Goal: Entertainment & Leisure: Consume media (video, audio)

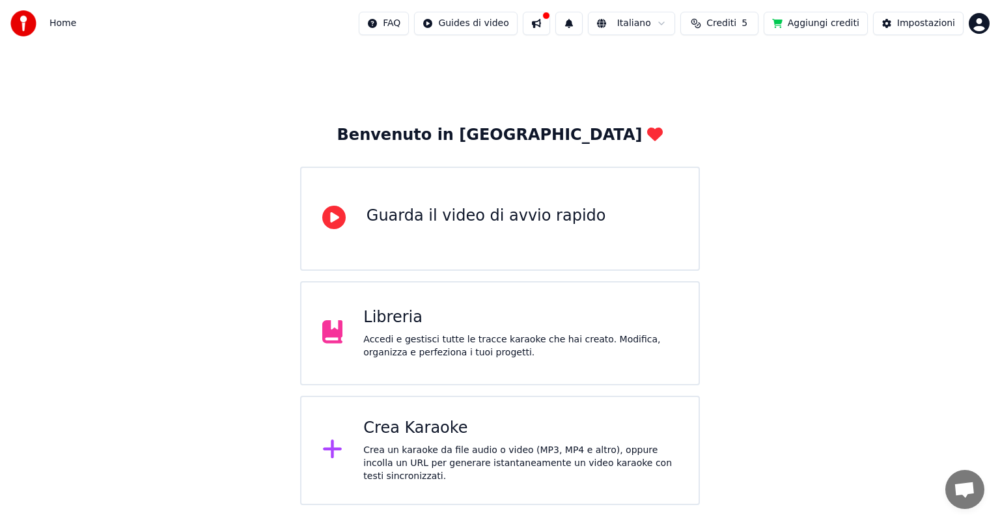
click at [505, 323] on div "Libreria" at bounding box center [520, 317] width 315 height 21
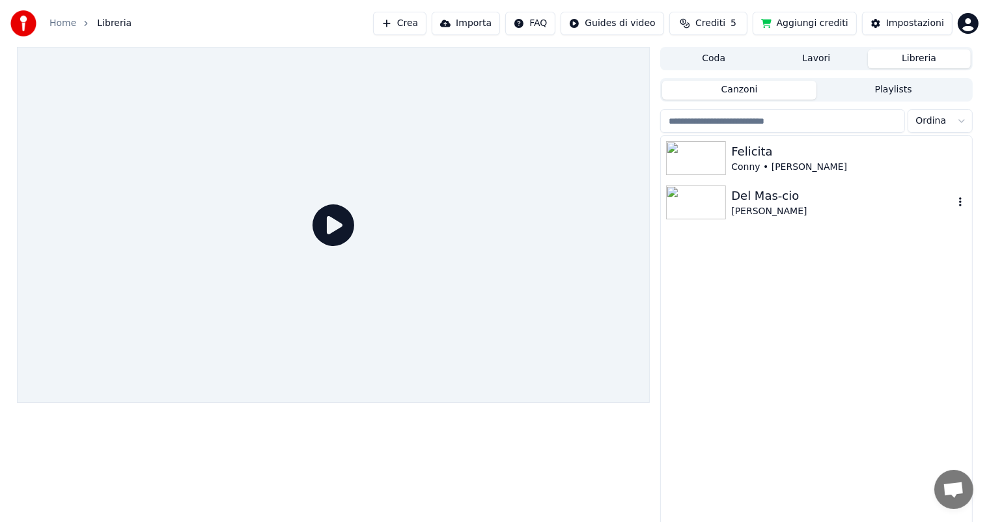
click at [827, 204] on div "Del Mas-cio" at bounding box center [842, 196] width 222 height 18
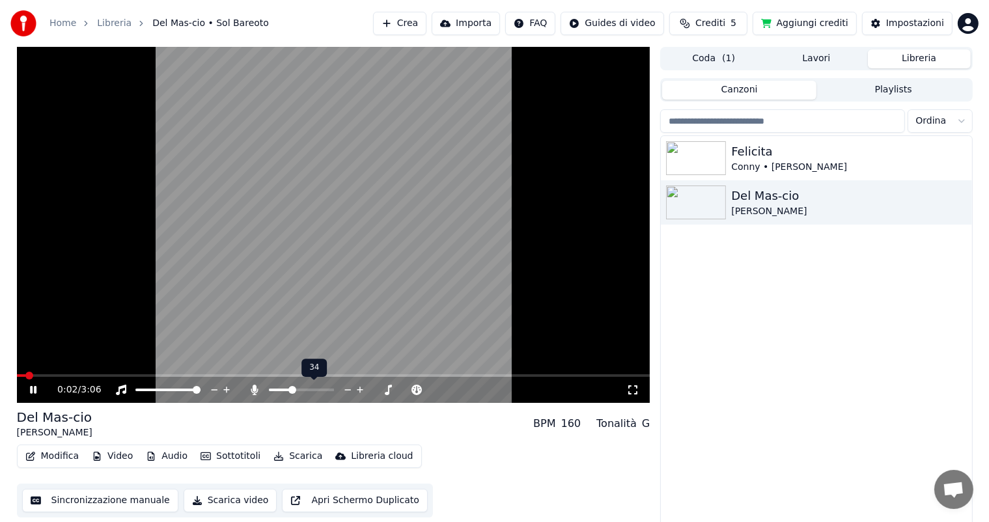
click at [291, 392] on span at bounding box center [293, 390] width 8 height 8
click at [33, 388] on icon at bounding box center [42, 390] width 31 height 10
click at [42, 393] on icon at bounding box center [42, 390] width 31 height 10
click at [314, 389] on span at bounding box center [306, 390] width 16 height 3
click at [331, 389] on span at bounding box center [330, 390] width 8 height 8
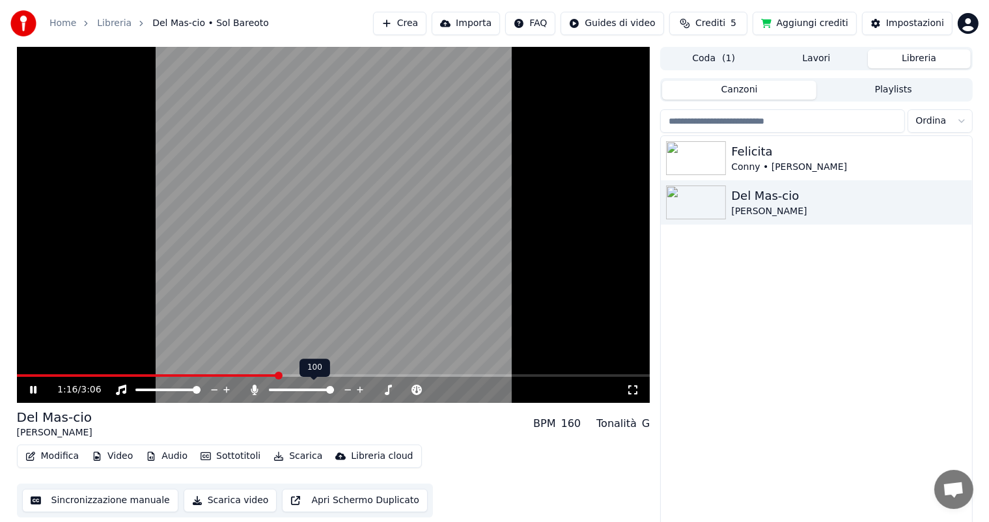
click at [334, 394] on span at bounding box center [330, 390] width 8 height 8
click at [632, 391] on icon at bounding box center [633, 390] width 13 height 10
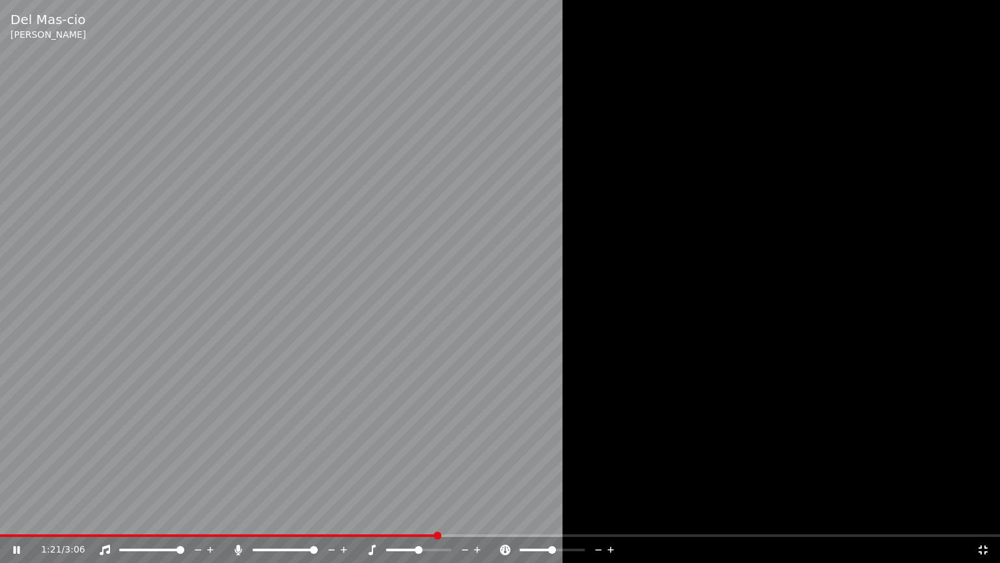
click at [318, 522] on span at bounding box center [314, 550] width 8 height 8
click at [557, 522] on div at bounding box center [564, 549] width 105 height 13
click at [562, 522] on span at bounding box center [552, 549] width 65 height 3
click at [556, 522] on span at bounding box center [538, 549] width 36 height 3
click at [548, 522] on div at bounding box center [564, 549] width 105 height 13
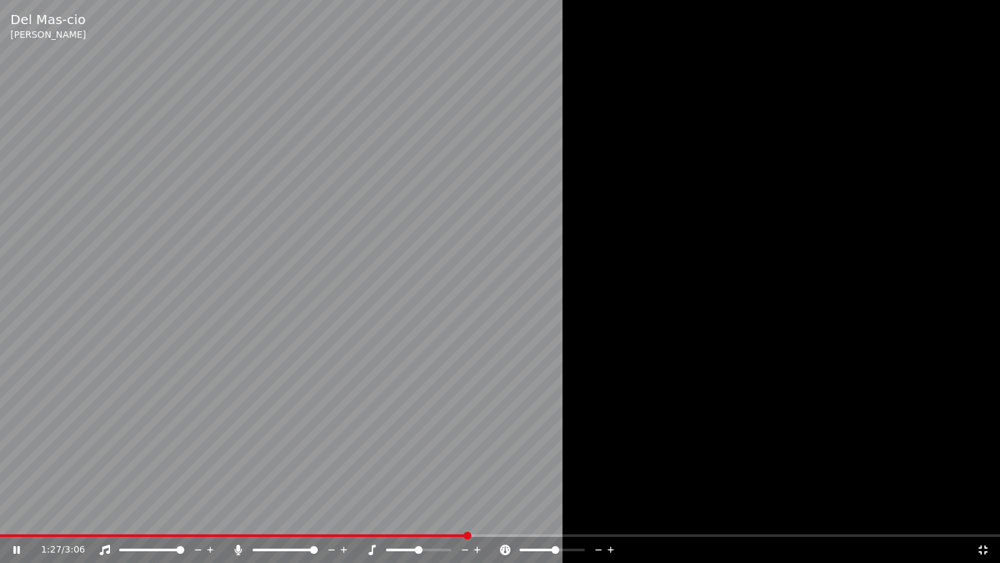
click at [533, 522] on span at bounding box center [538, 549] width 36 height 3
click at [552, 522] on span at bounding box center [552, 549] width 65 height 3
click at [253, 522] on span at bounding box center [257, 550] width 8 height 8
click at [237, 522] on icon at bounding box center [238, 549] width 13 height 10
click at [240, 522] on icon at bounding box center [238, 549] width 7 height 10
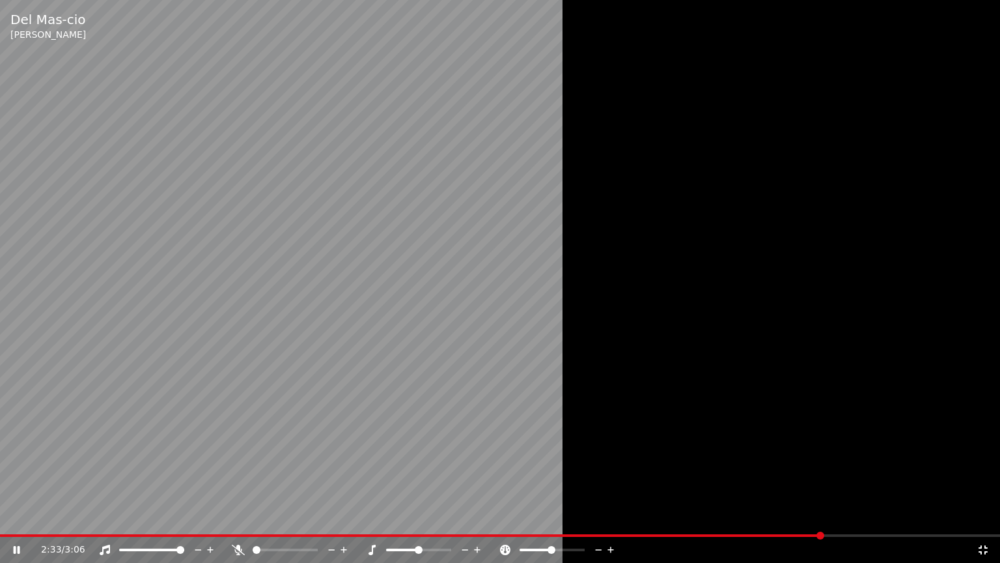
click at [238, 522] on icon at bounding box center [238, 549] width 13 height 10
click at [238, 522] on icon at bounding box center [238, 549] width 7 height 10
click at [275, 522] on span at bounding box center [285, 549] width 65 height 3
click at [241, 522] on icon at bounding box center [238, 549] width 13 height 10
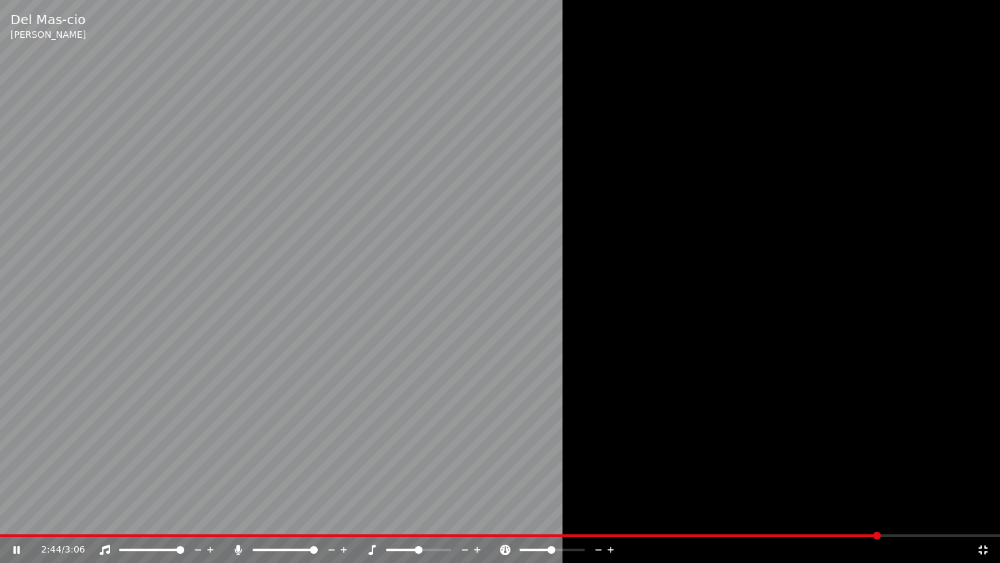
click at [235, 522] on icon at bounding box center [238, 549] width 7 height 10
click at [239, 522] on icon at bounding box center [238, 549] width 13 height 10
click at [987, 522] on icon at bounding box center [983, 549] width 13 height 10
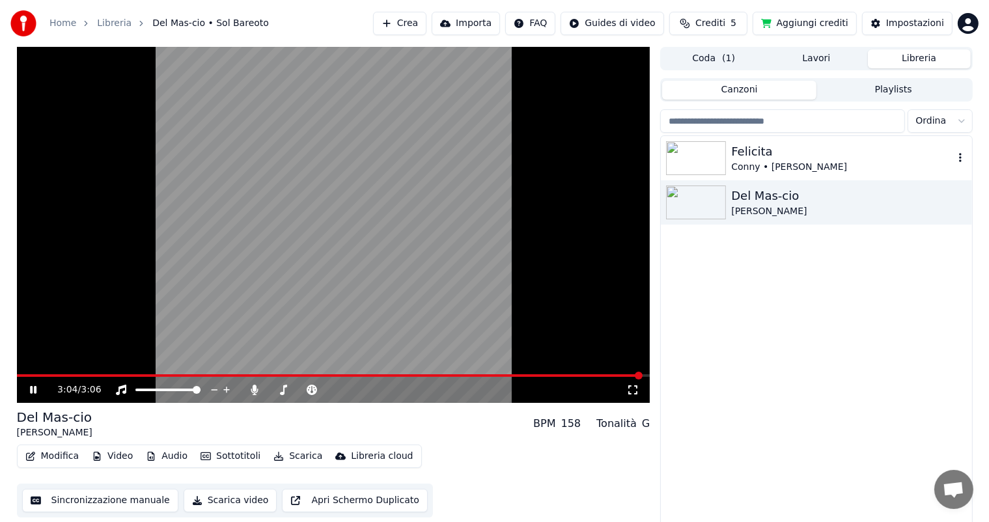
drag, startPoint x: 810, startPoint y: 154, endPoint x: 802, endPoint y: 158, distance: 8.7
click at [810, 154] on div "Felicita" at bounding box center [842, 152] width 222 height 18
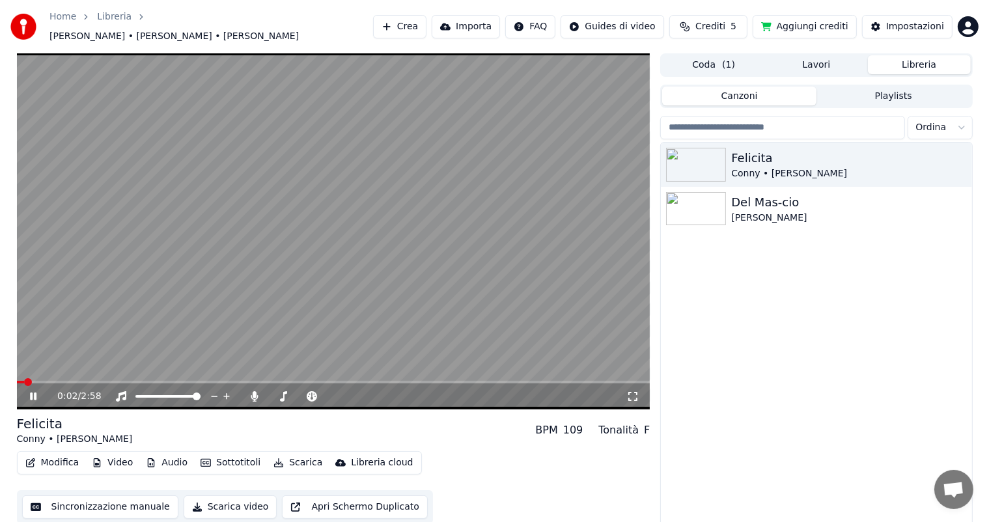
click at [634, 393] on icon at bounding box center [633, 396] width 13 height 10
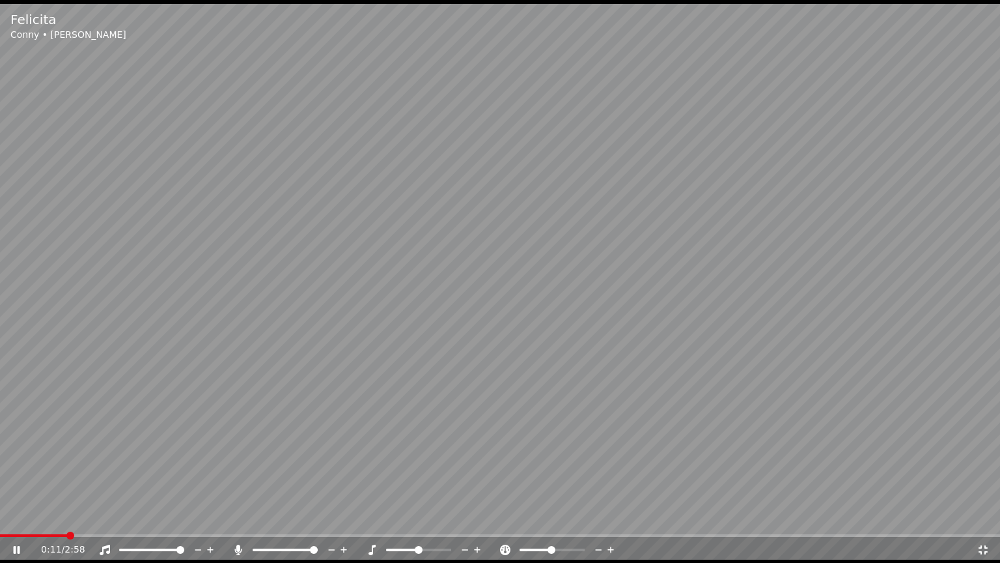
click at [242, 522] on icon at bounding box center [238, 549] width 13 height 10
click at [239, 522] on icon at bounding box center [238, 549] width 13 height 10
click at [282, 522] on div at bounding box center [297, 549] width 105 height 13
click at [285, 522] on span at bounding box center [269, 549] width 32 height 3
click at [266, 522] on span at bounding box center [269, 549] width 32 height 3
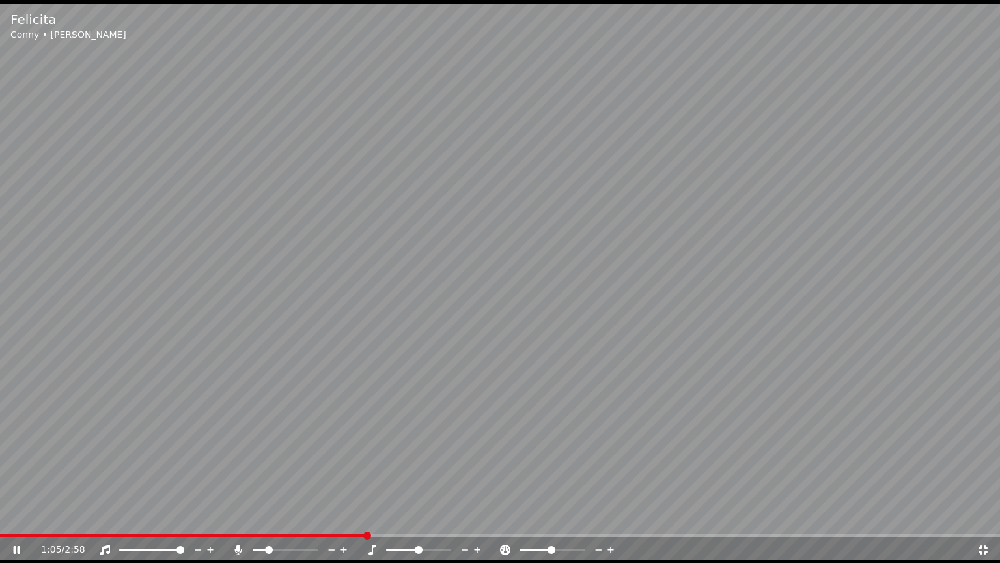
click at [244, 522] on icon at bounding box center [238, 549] width 13 height 10
click at [236, 522] on icon at bounding box center [238, 549] width 13 height 10
click at [242, 522] on icon at bounding box center [238, 549] width 13 height 10
click at [240, 522] on icon at bounding box center [238, 549] width 7 height 10
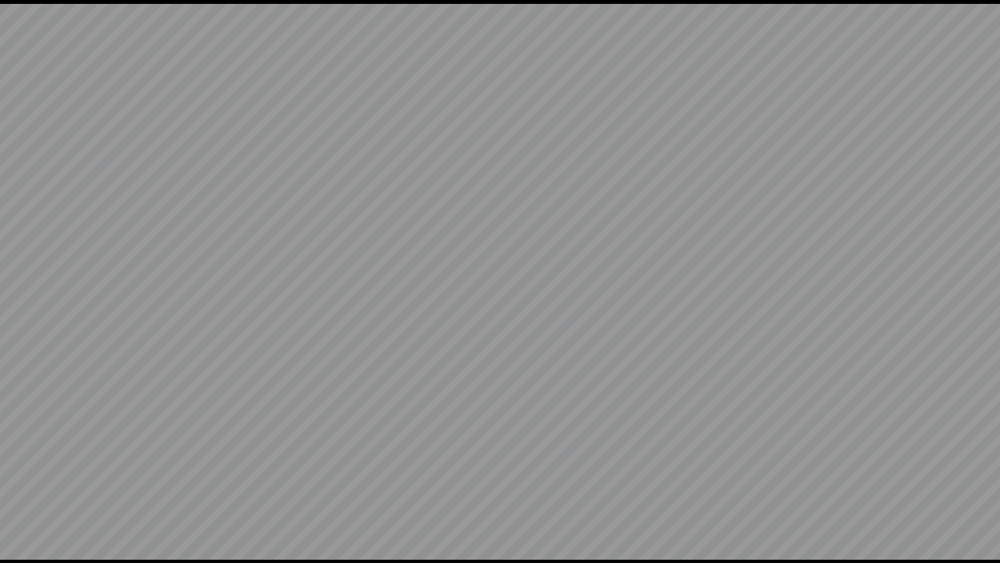
click at [240, 522] on video at bounding box center [500, 281] width 1000 height 563
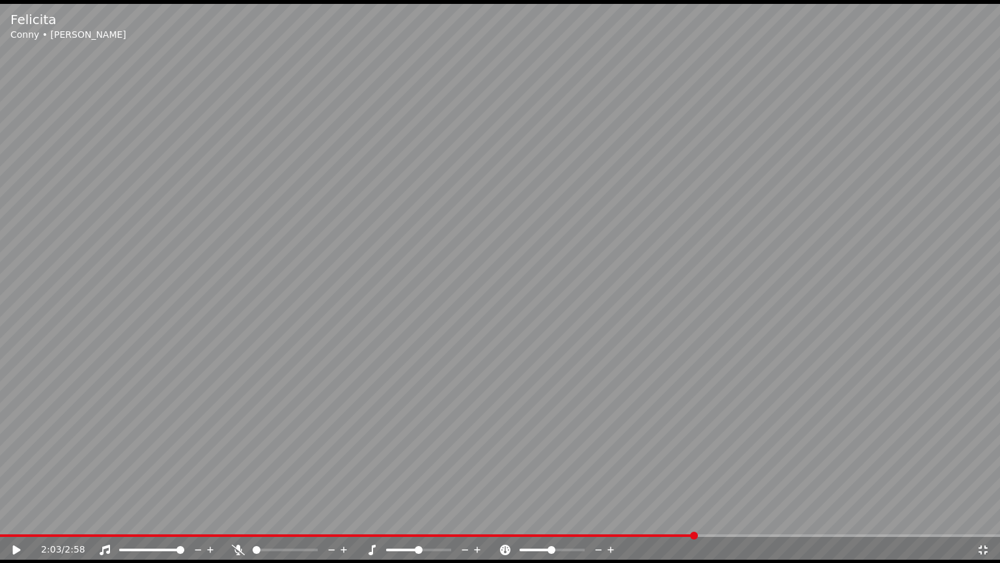
click at [240, 522] on icon at bounding box center [238, 549] width 13 height 10
click at [24, 522] on icon at bounding box center [25, 549] width 31 height 10
click at [225, 522] on video at bounding box center [500, 281] width 1000 height 563
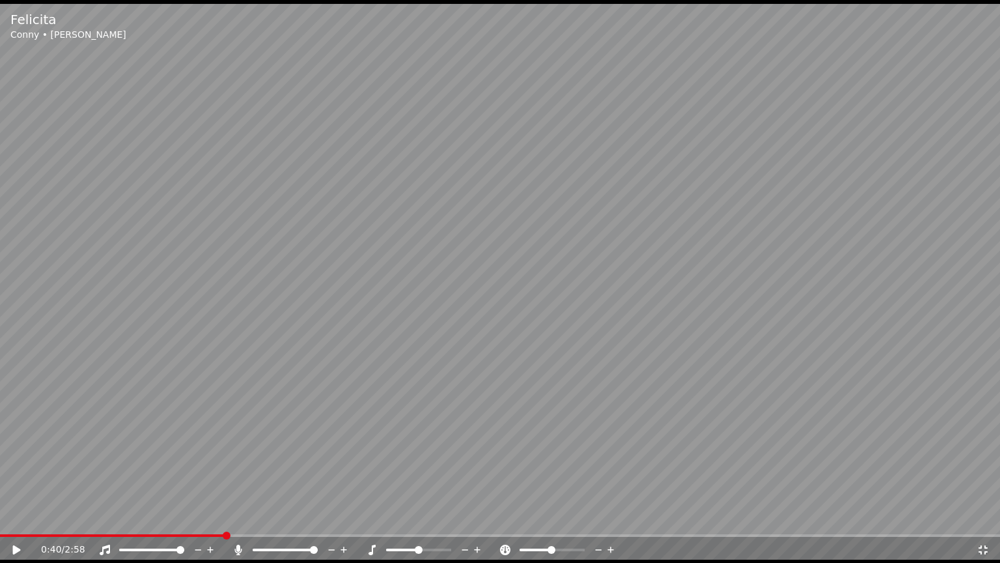
click at [225, 522] on span at bounding box center [112, 535] width 225 height 3
click at [14, 522] on icon at bounding box center [17, 549] width 8 height 9
click at [188, 522] on span at bounding box center [119, 535] width 239 height 3
click at [241, 522] on icon at bounding box center [238, 549] width 7 height 10
click at [236, 522] on icon at bounding box center [238, 549] width 13 height 10
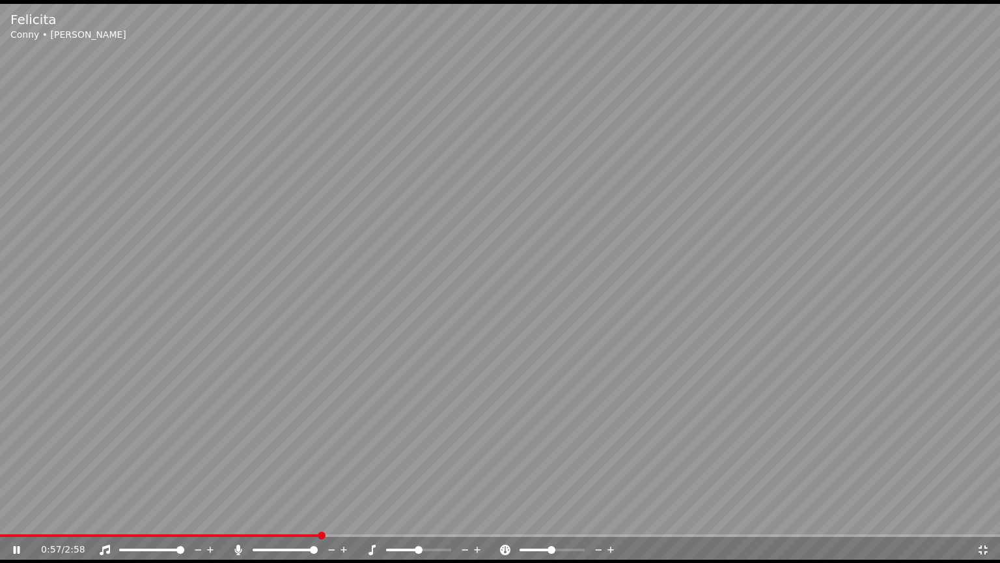
click at [981, 522] on icon at bounding box center [983, 549] width 9 height 9
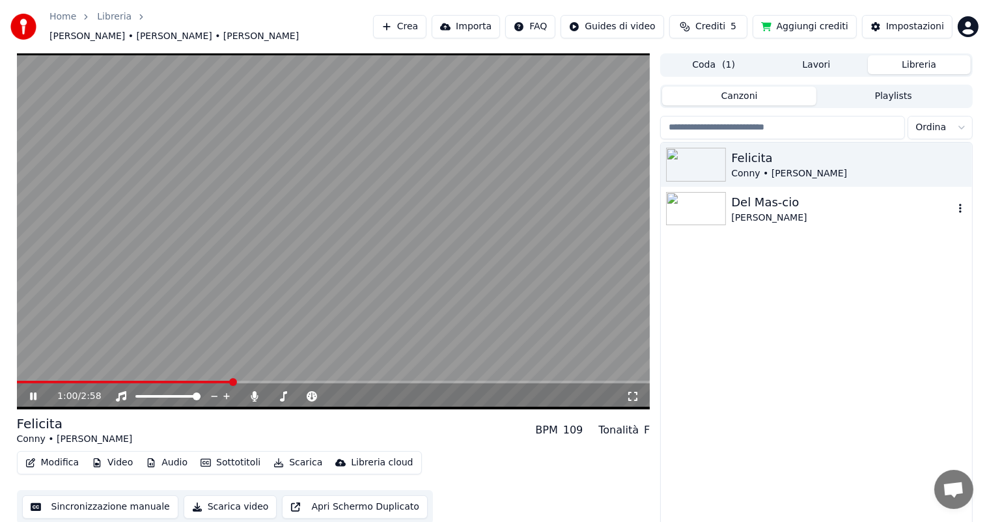
click at [767, 202] on div "Del Mas-cio" at bounding box center [842, 202] width 222 height 18
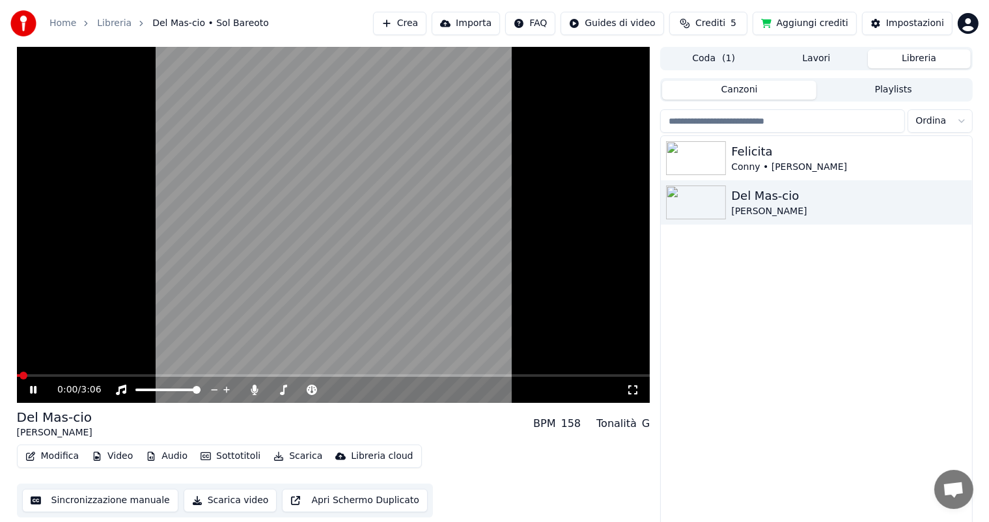
click at [640, 391] on div "0:00 / 3:06" at bounding box center [333, 390] width 623 height 13
click at [636, 390] on icon at bounding box center [633, 390] width 13 height 10
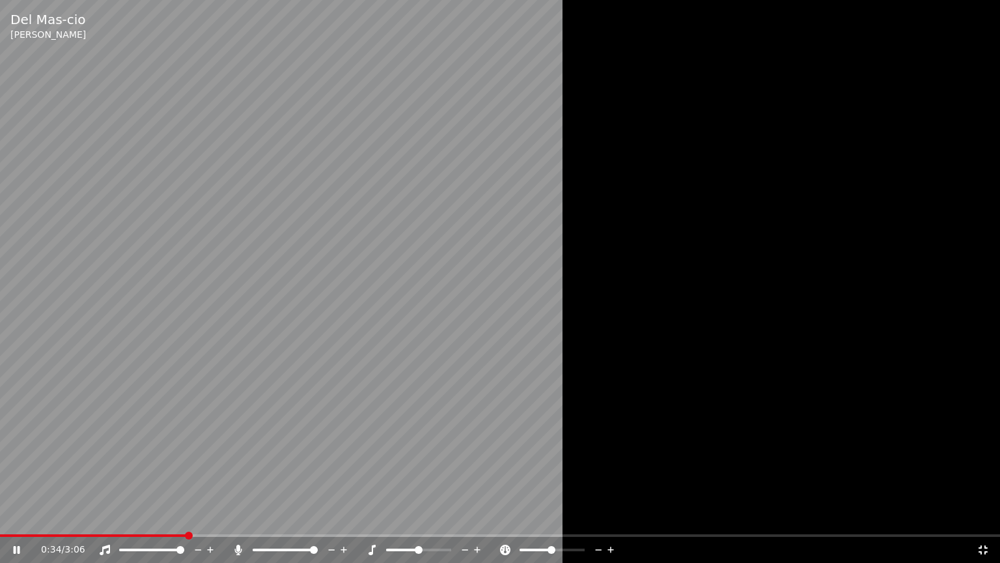
click at [239, 522] on icon at bounding box center [238, 549] width 7 height 10
click at [237, 522] on icon at bounding box center [238, 549] width 13 height 10
click at [238, 522] on icon at bounding box center [238, 549] width 7 height 10
click at [238, 522] on icon at bounding box center [238, 549] width 13 height 10
click at [237, 522] on icon at bounding box center [238, 549] width 7 height 10
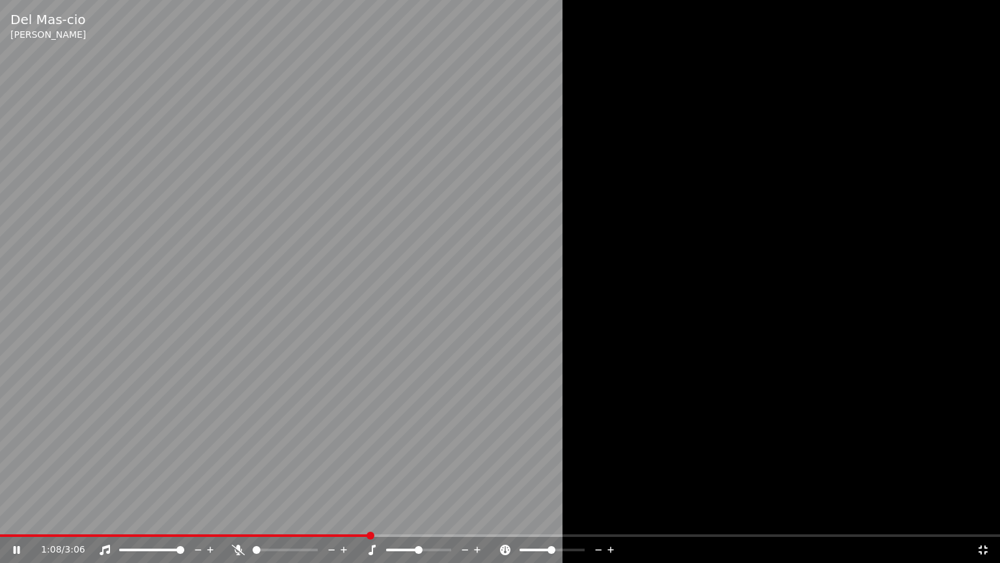
click at [240, 522] on icon at bounding box center [238, 549] width 13 height 10
click at [239, 522] on icon at bounding box center [238, 549] width 7 height 10
click at [236, 522] on icon at bounding box center [238, 549] width 13 height 10
click at [237, 522] on icon at bounding box center [238, 549] width 7 height 10
click at [239, 522] on icon at bounding box center [238, 549] width 13 height 10
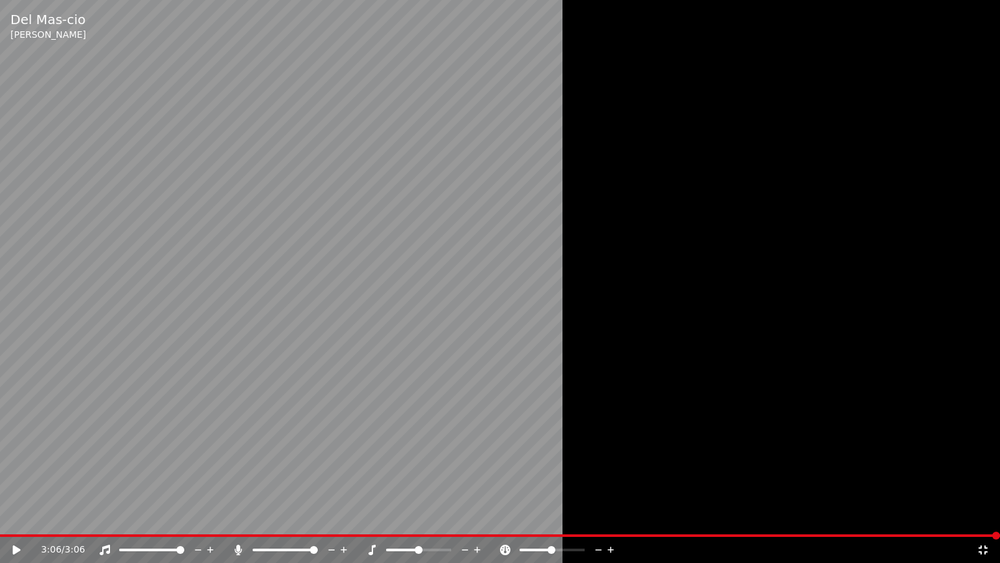
click at [981, 522] on icon at bounding box center [983, 549] width 13 height 10
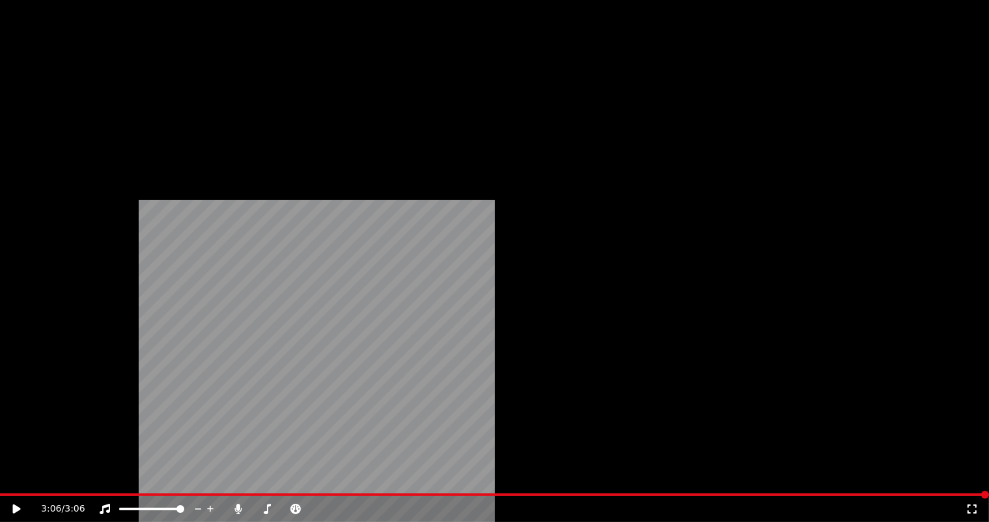
scroll to position [5, 0]
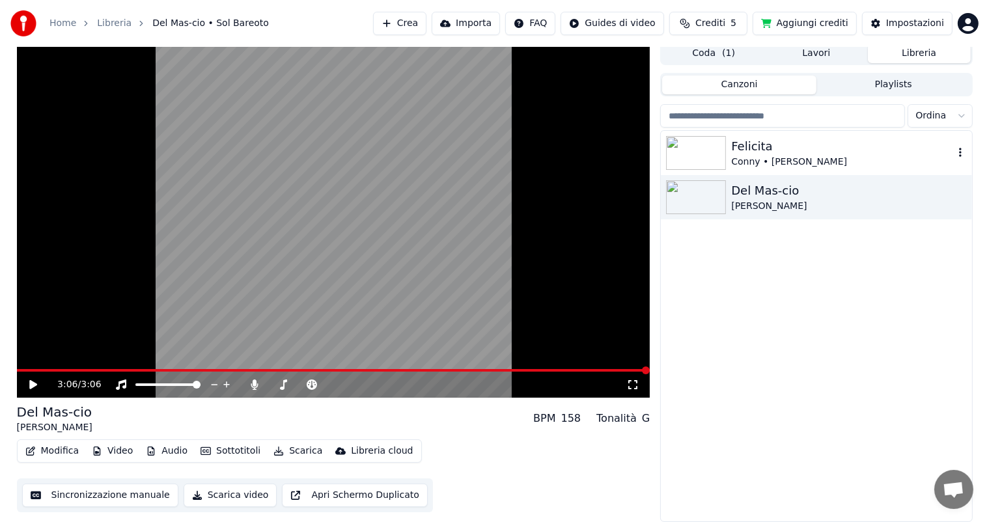
click at [797, 147] on div "Felicita" at bounding box center [842, 146] width 222 height 18
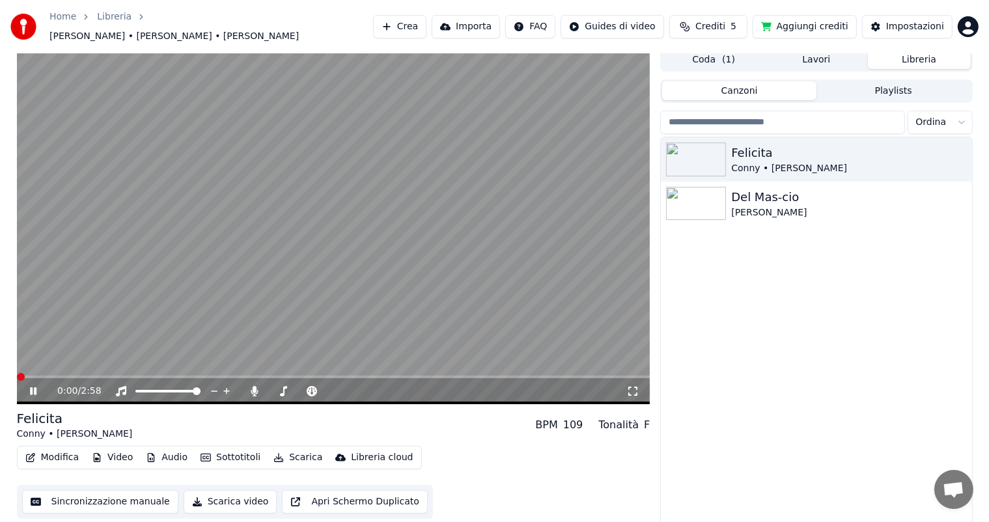
click at [632, 386] on icon at bounding box center [633, 391] width 13 height 10
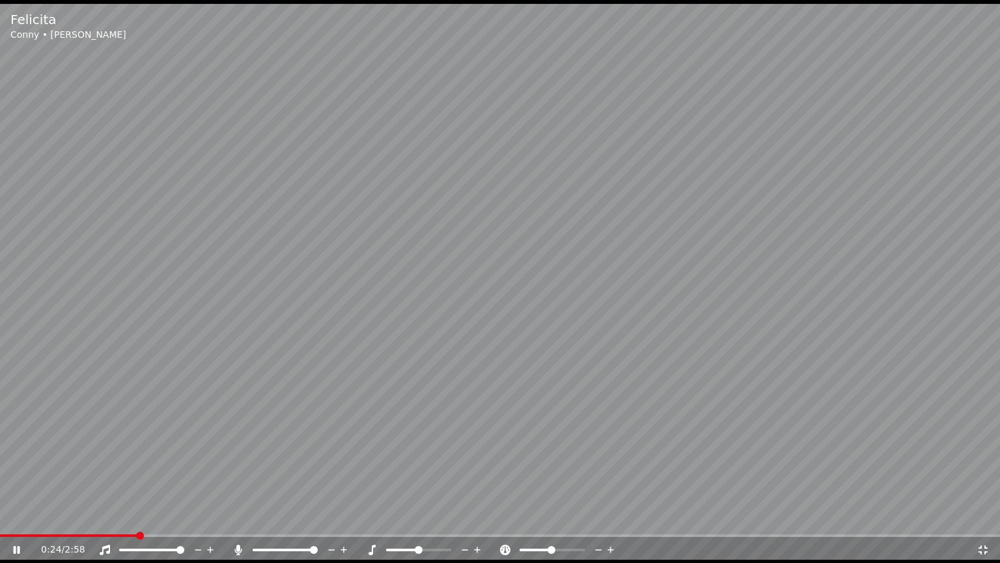
click at [239, 522] on icon at bounding box center [238, 549] width 7 height 10
click at [240, 522] on icon at bounding box center [238, 549] width 13 height 10
click at [237, 522] on icon at bounding box center [238, 549] width 7 height 10
click at [240, 522] on icon at bounding box center [238, 549] width 13 height 10
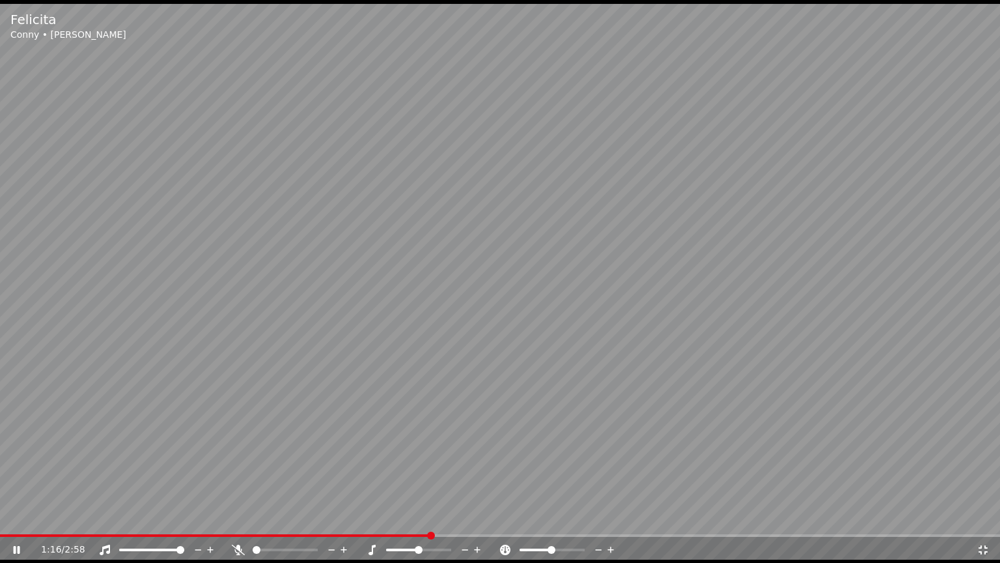
click at [238, 522] on icon at bounding box center [238, 549] width 13 height 10
click at [238, 522] on icon at bounding box center [238, 549] width 7 height 10
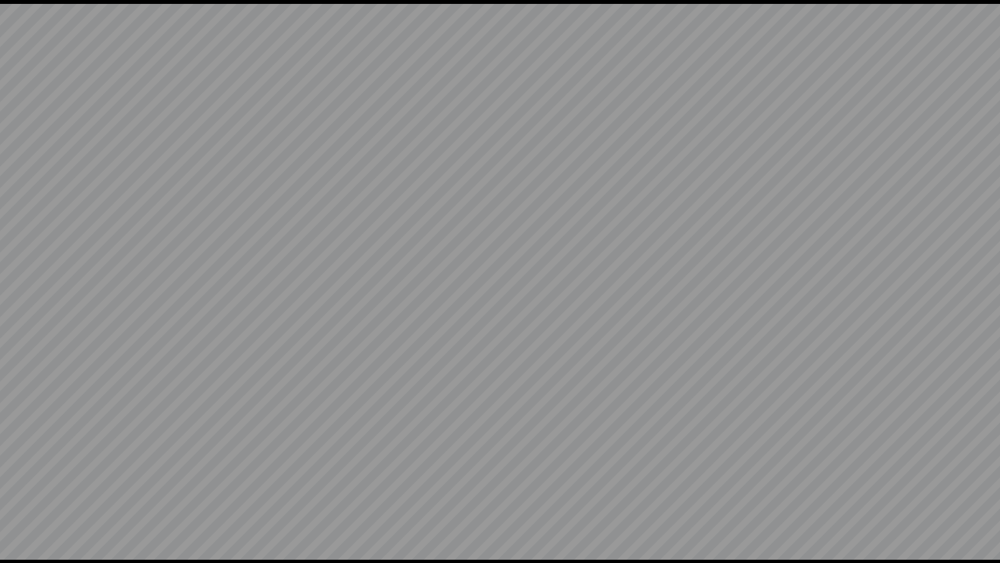
click at [238, 522] on video at bounding box center [500, 281] width 1000 height 563
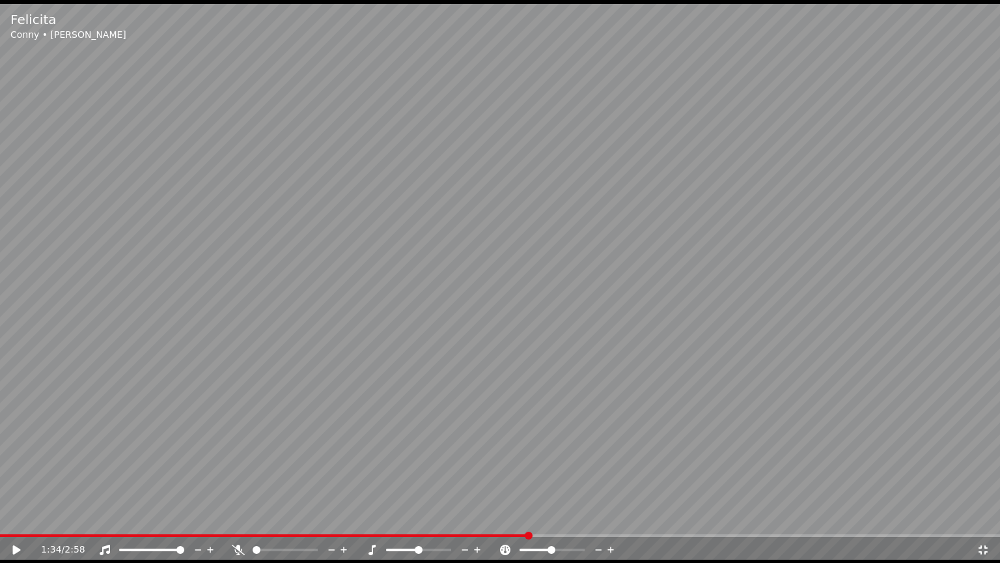
click at [238, 522] on icon at bounding box center [238, 549] width 13 height 10
click at [14, 522] on icon at bounding box center [17, 549] width 8 height 9
click at [229, 522] on div "1:37 / 2:58" at bounding box center [509, 549] width 936 height 13
click at [230, 522] on div "1:38 / 2:58" at bounding box center [509, 549] width 936 height 13
click at [247, 522] on div at bounding box center [297, 549] width 105 height 13
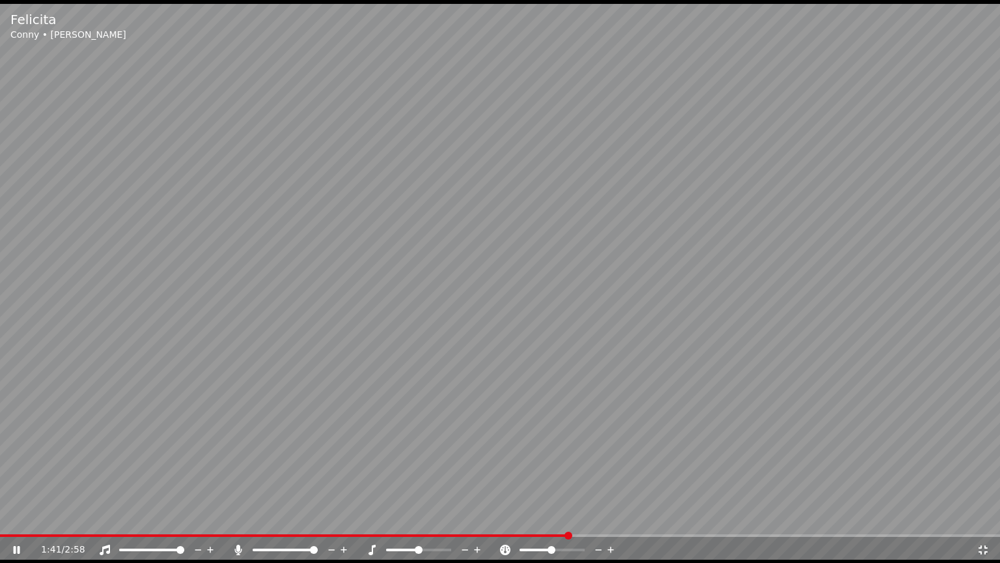
click at [229, 522] on div "1:41 / 2:58" at bounding box center [509, 549] width 936 height 13
click at [228, 522] on div "1:41 / 2:58" at bounding box center [509, 549] width 936 height 13
click at [228, 522] on div "1:42 / 2:58" at bounding box center [509, 549] width 936 height 13
click at [985, 522] on icon at bounding box center [983, 549] width 9 height 9
